Goal: Task Accomplishment & Management: Use online tool/utility

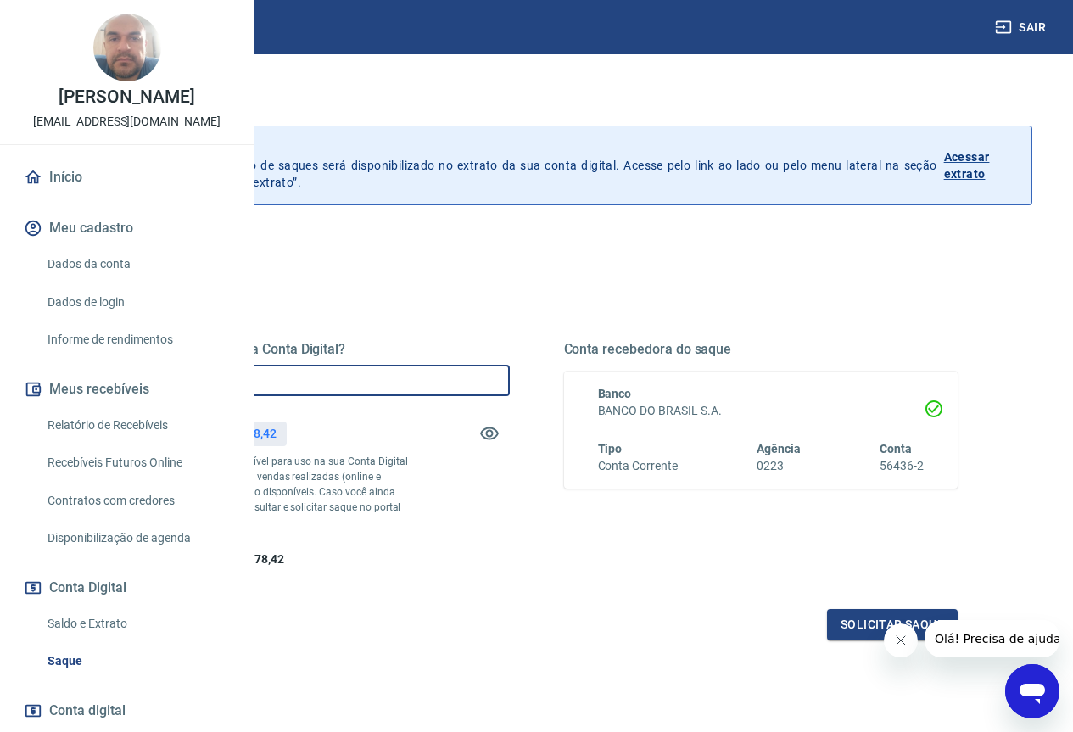
click at [510, 378] on input "R$ 0,00" at bounding box center [312, 380] width 394 height 31
type input "R$ 13.478,42"
click at [858, 640] on button "Solicitar saque" at bounding box center [892, 624] width 131 height 31
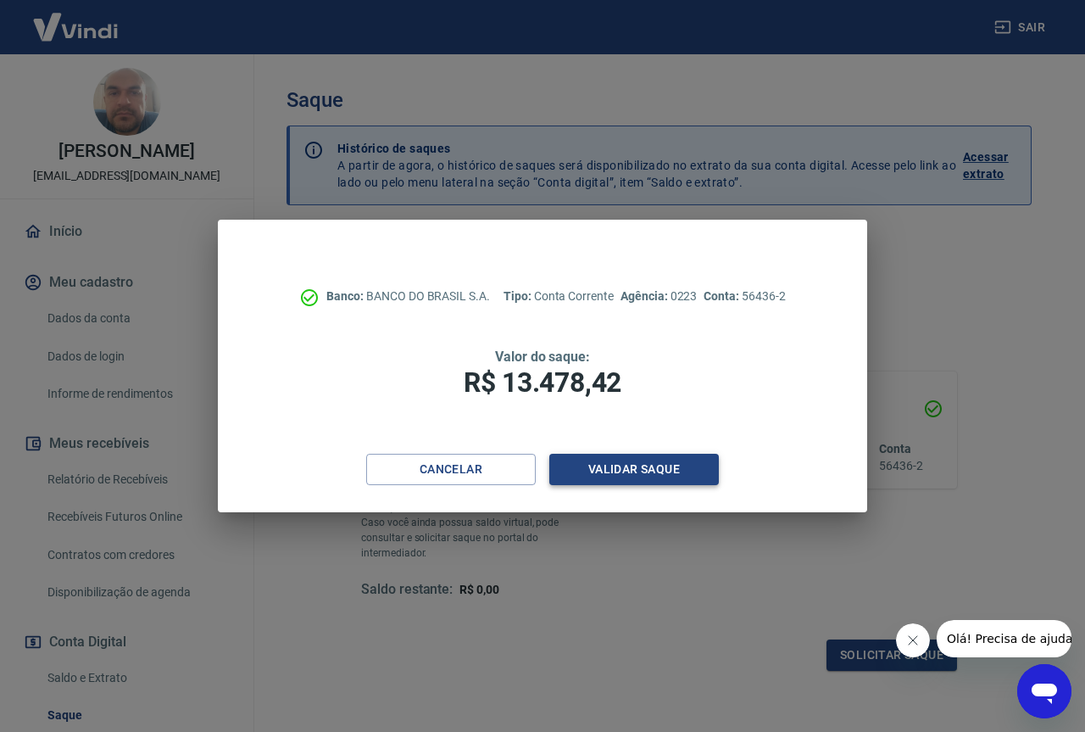
click at [639, 461] on button "Validar saque" at bounding box center [634, 469] width 170 height 31
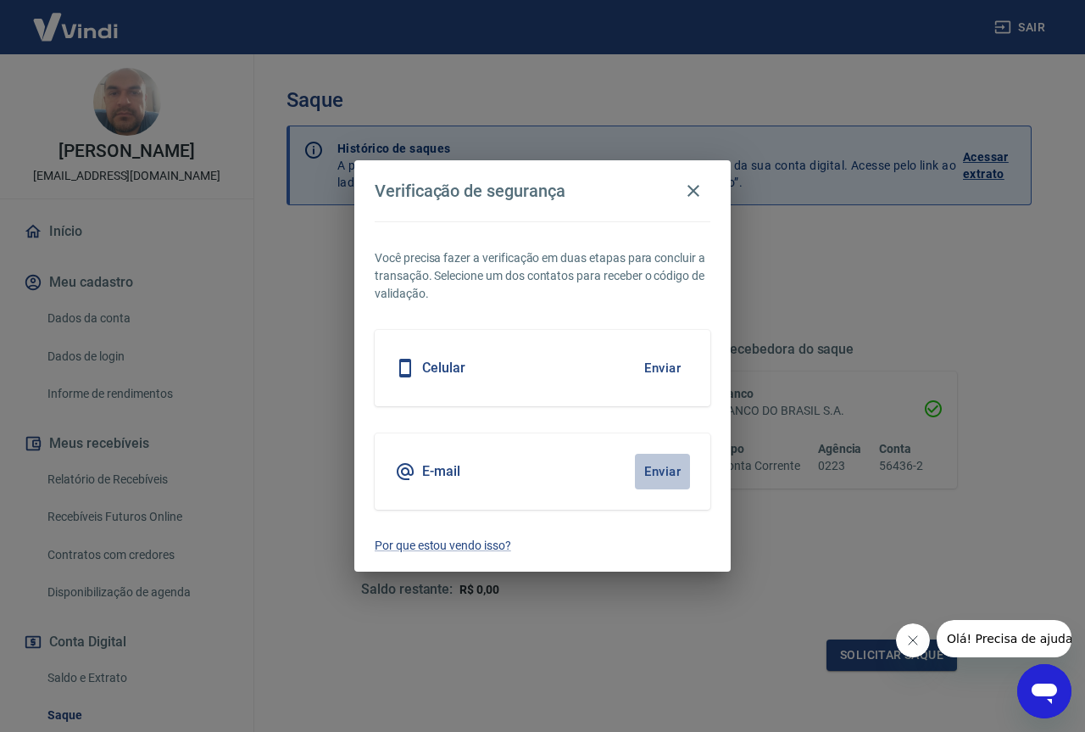
click at [658, 465] on button "Enviar" at bounding box center [662, 472] width 55 height 36
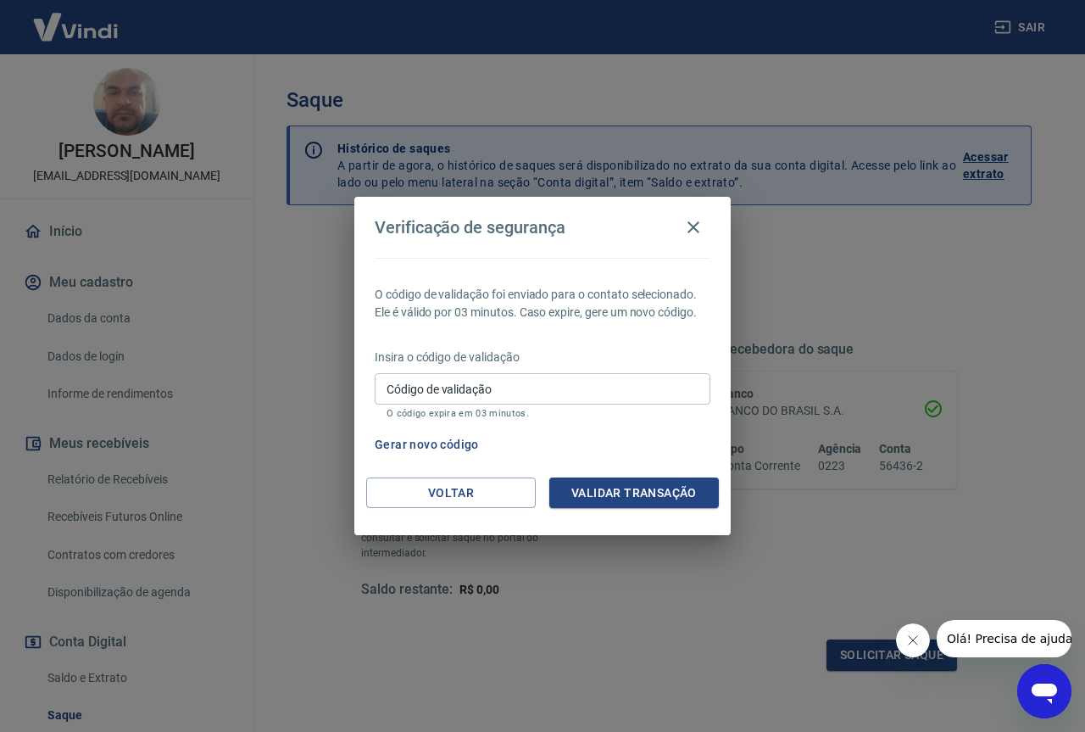
click at [547, 384] on input "Código de validação" at bounding box center [543, 388] width 336 height 31
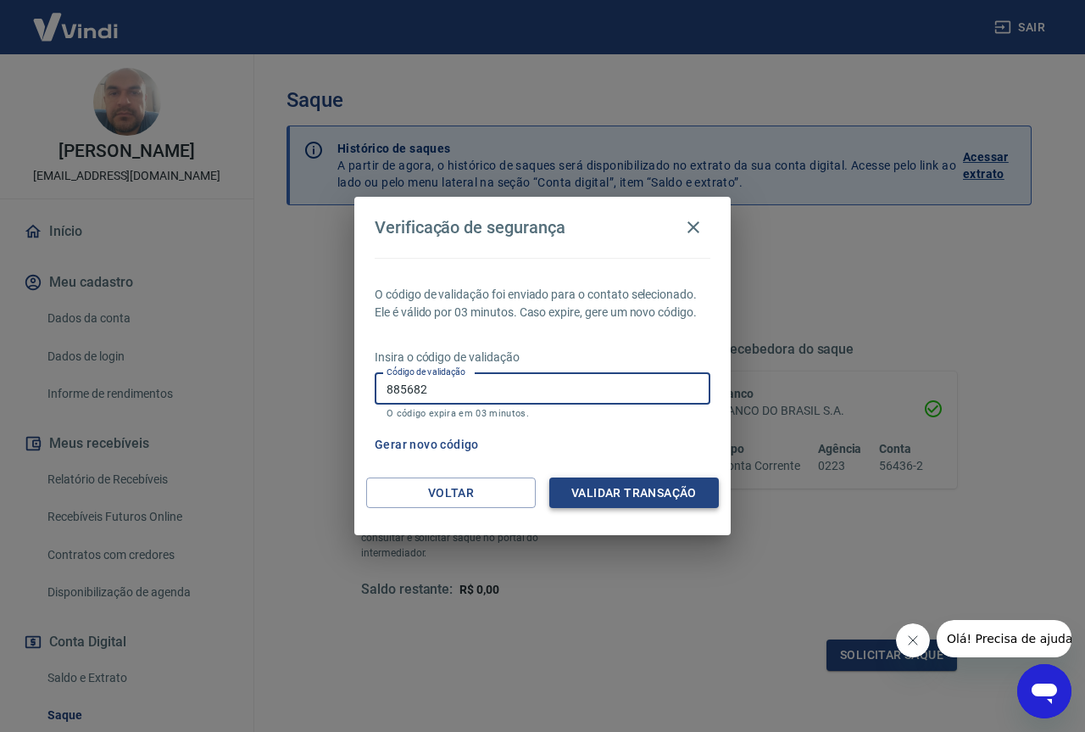
type input "885682"
click at [618, 482] on button "Validar transação" at bounding box center [634, 492] width 170 height 31
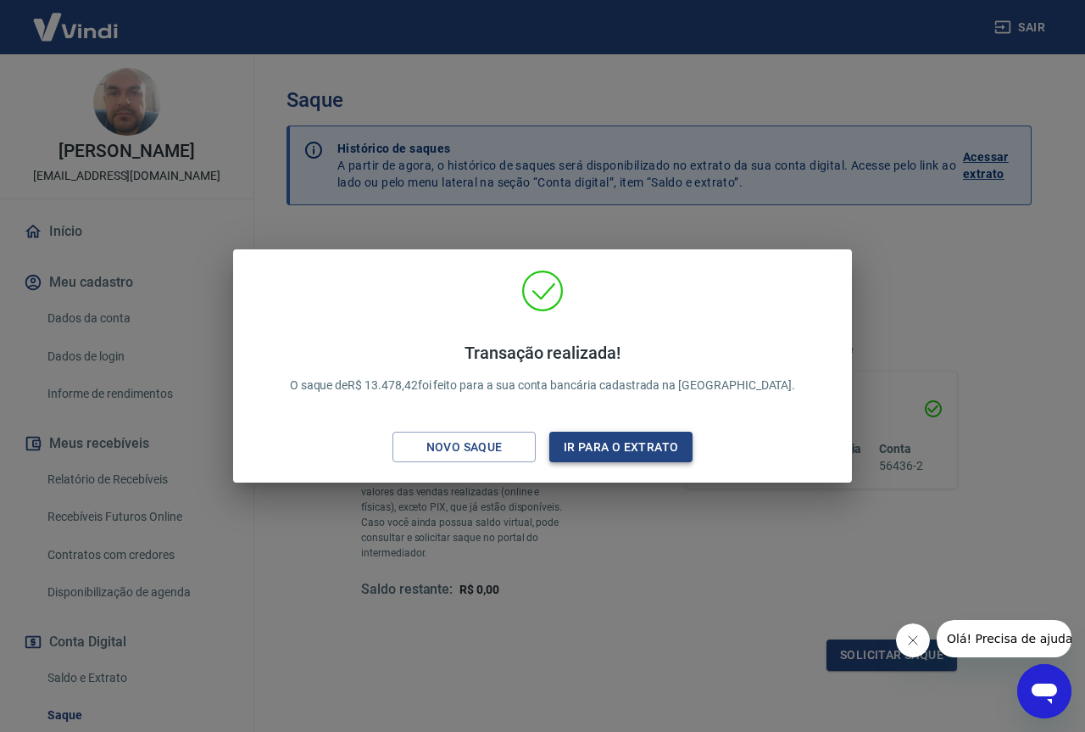
click at [647, 445] on button "Ir para o extrato" at bounding box center [620, 447] width 143 height 31
